Goal: Transaction & Acquisition: Purchase product/service

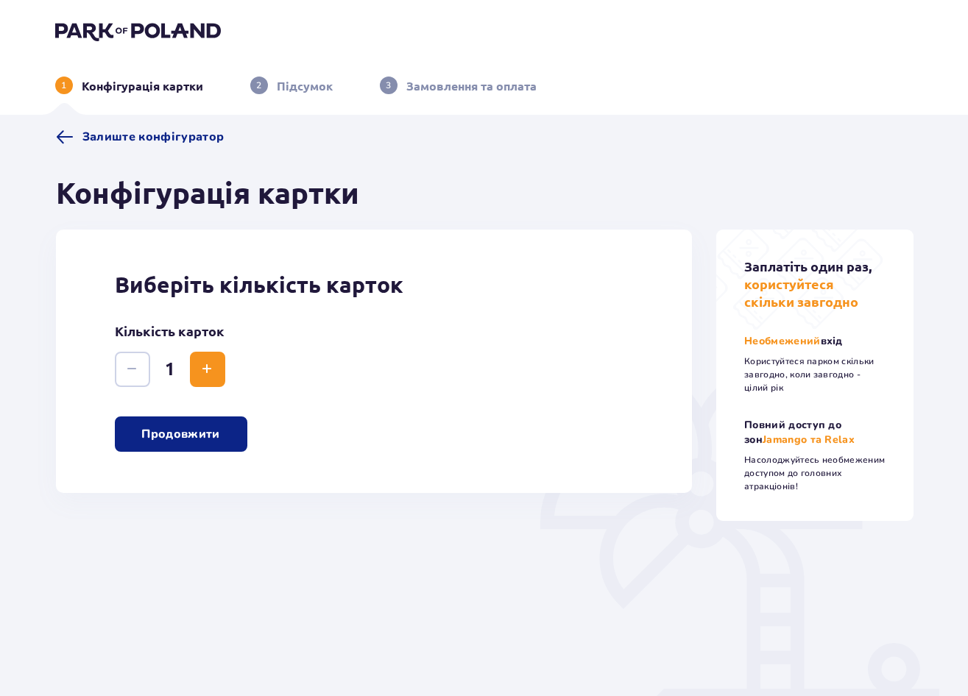
click at [221, 440] on button "Продовжити" at bounding box center [181, 433] width 132 height 35
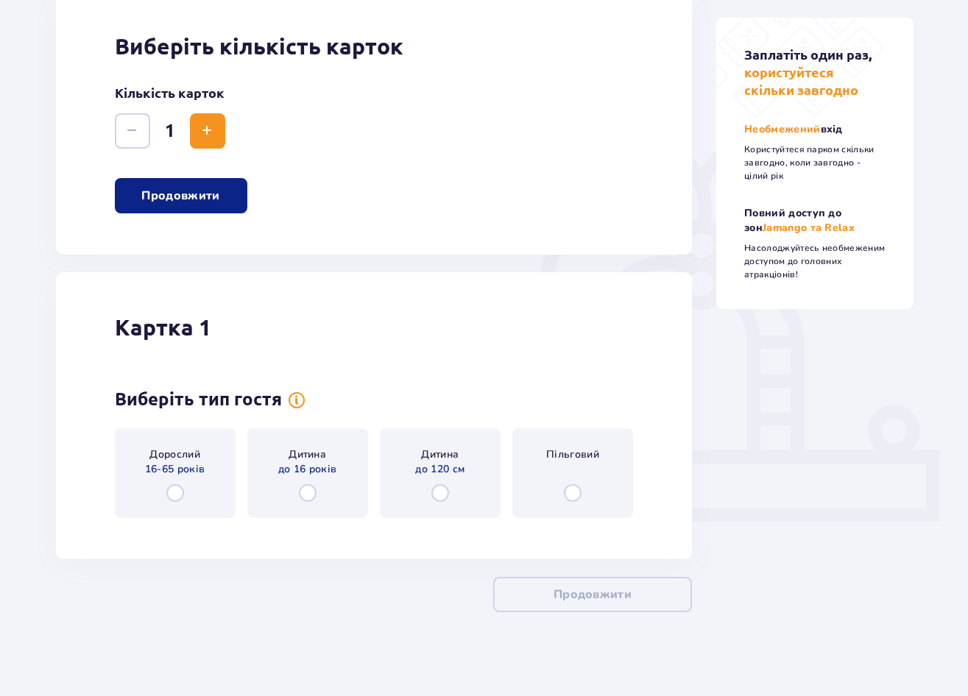
scroll to position [243, 0]
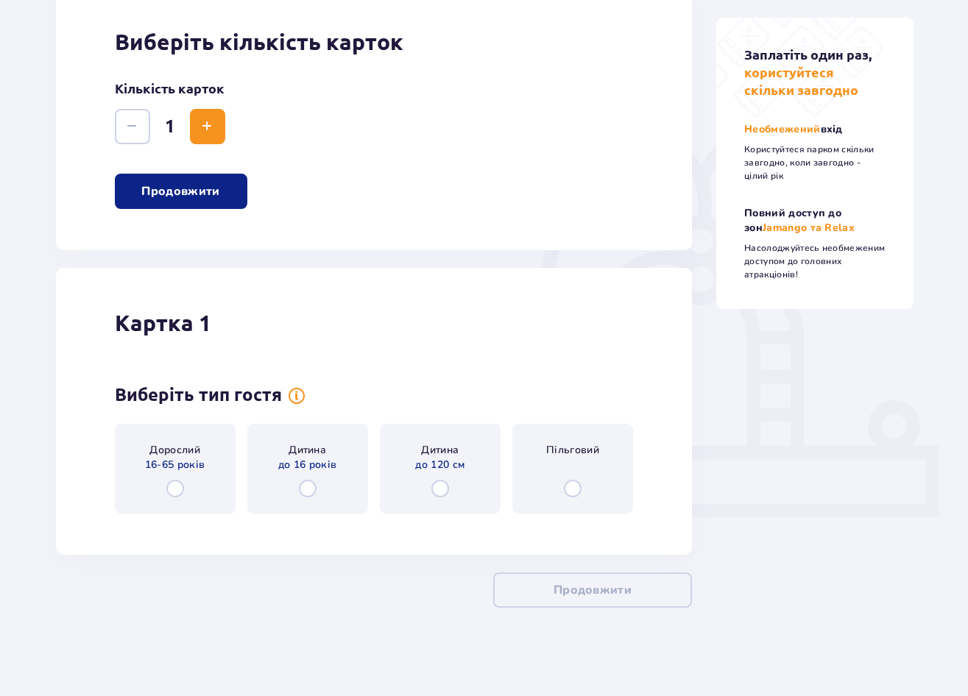
click at [176, 489] on input "radio" at bounding box center [175, 489] width 18 height 18
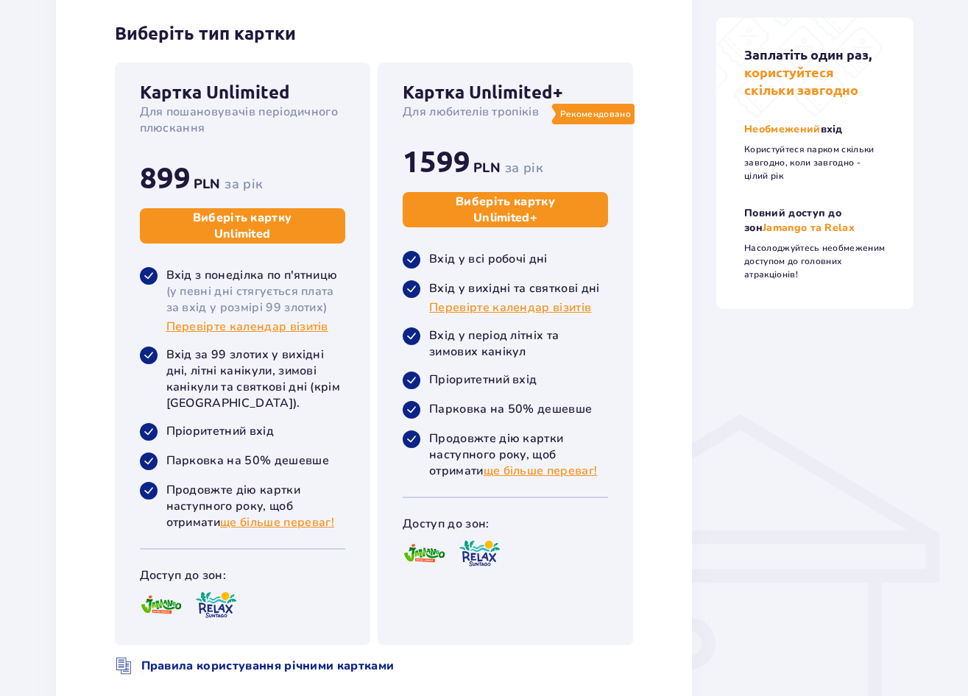
scroll to position [786, 0]
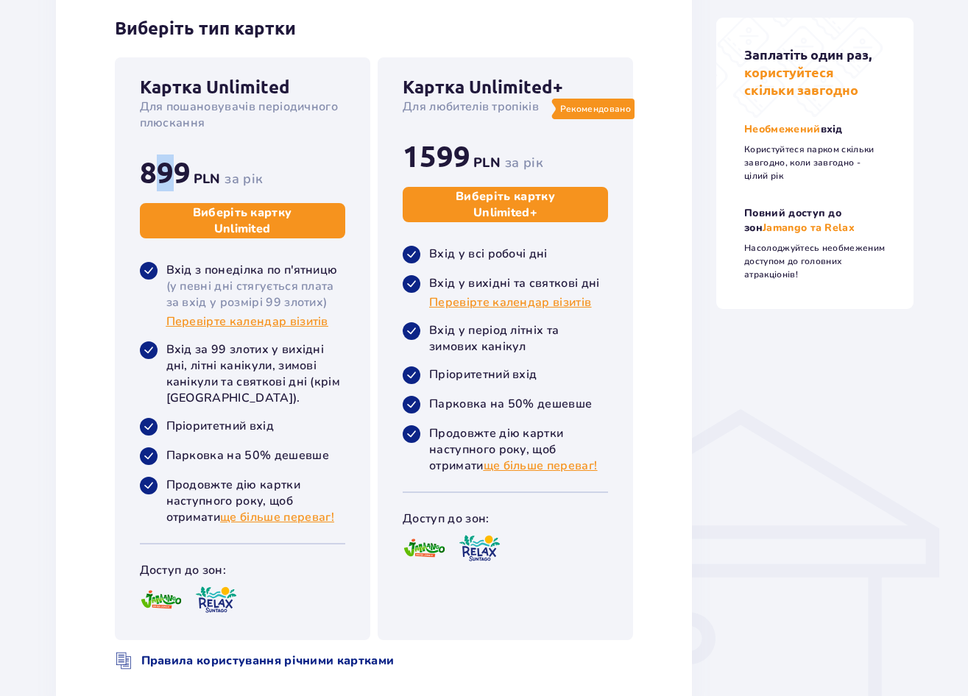
drag, startPoint x: 157, startPoint y: 191, endPoint x: 170, endPoint y: 191, distance: 13.3
click at [170, 191] on span "899" at bounding box center [165, 173] width 51 height 37
drag, startPoint x: 170, startPoint y: 191, endPoint x: 160, endPoint y: 190, distance: 9.6
click at [160, 190] on span "899" at bounding box center [165, 173] width 51 height 37
drag, startPoint x: 141, startPoint y: 182, endPoint x: 264, endPoint y: 167, distance: 124.6
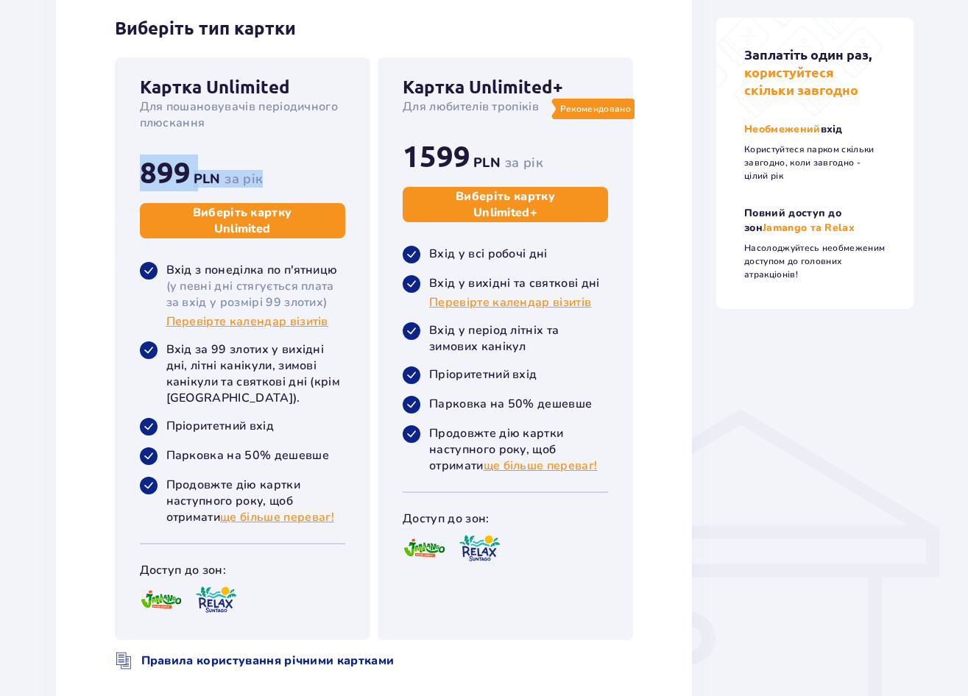
click at [264, 167] on div "Картка Unlimited Для пошановувачів періодичного плюскання 899 PLN за рік Вибері…" at bounding box center [242, 161] width 205 height 168
click at [193, 285] on p "(у певні дні стягується плата за вхід у розмірі 99 злотих)" at bounding box center [255, 294] width 179 height 32
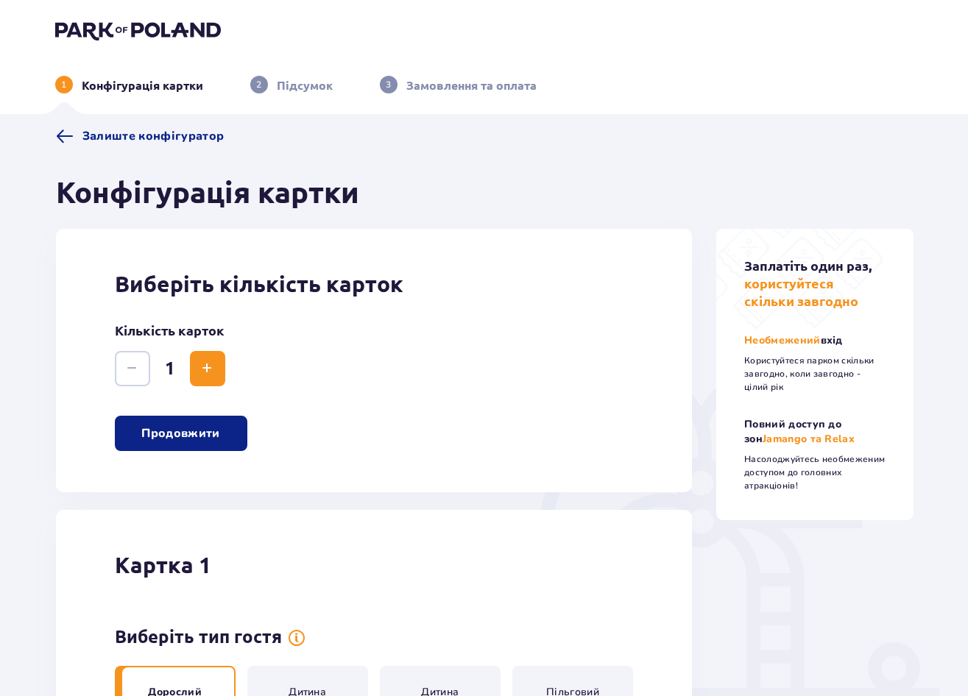
scroll to position [0, 0]
click at [313, 90] on p "Підсумок" at bounding box center [305, 86] width 56 height 16
click at [426, 91] on p "Замовлення та оплата" at bounding box center [471, 86] width 130 height 16
